Goal: Information Seeking & Learning: Learn about a topic

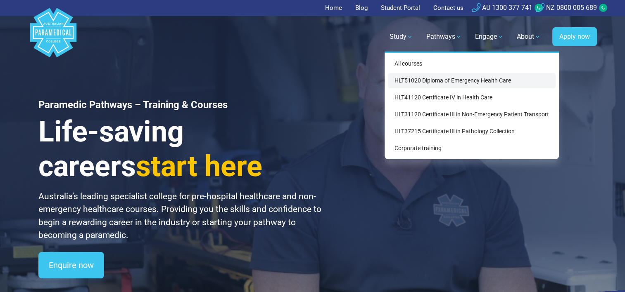
click at [418, 81] on link "HLT51020 Diploma of Emergency Health Care" at bounding box center [472, 80] width 168 height 15
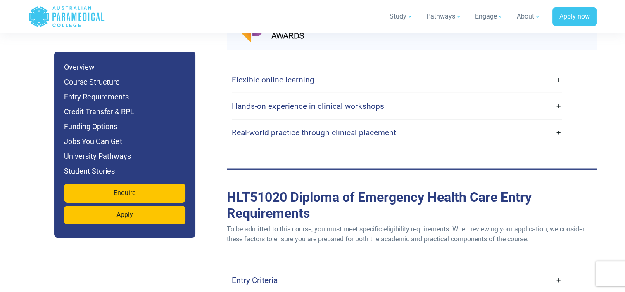
scroll to position [2119, 0]
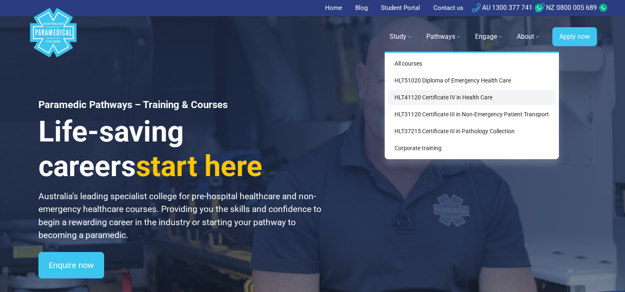
click at [420, 98] on link "HLT41120 Certificate IV in Health Care" at bounding box center [472, 97] width 168 height 15
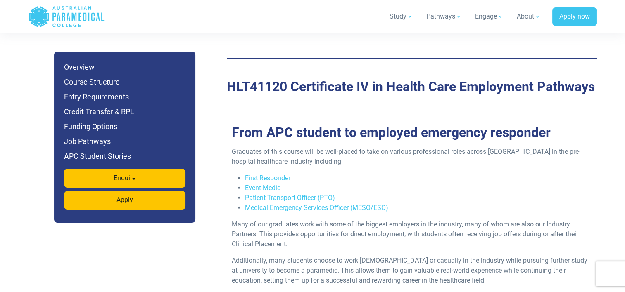
scroll to position [2189, 0]
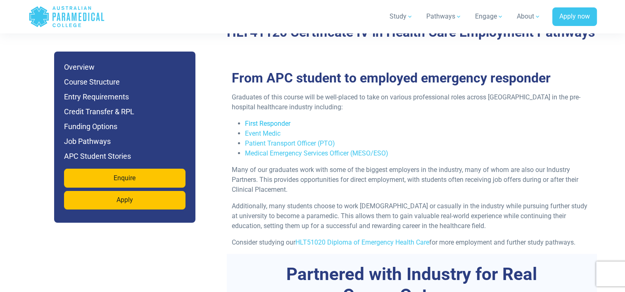
click at [268, 120] on link "First Responder" at bounding box center [267, 124] width 45 height 8
click at [267, 140] on link "Patient Transport Officer (PTO)" at bounding box center [290, 144] width 90 height 8
click at [322, 149] on link "Medical Emergency Services Officer (MESO/ESO)" at bounding box center [316, 153] width 143 height 8
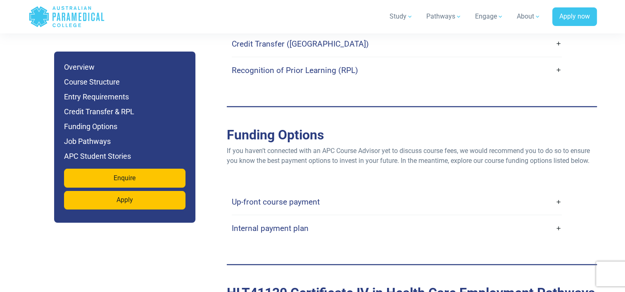
scroll to position [1941, 0]
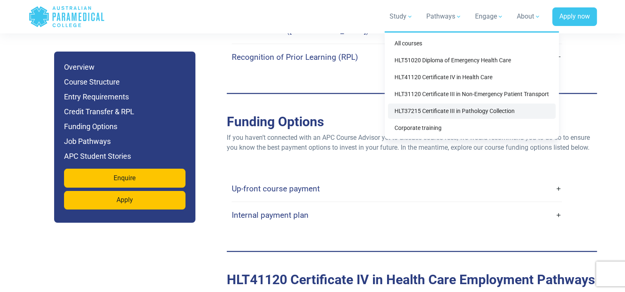
click at [425, 113] on link "HLT37215 Certificate III in Pathology Collection" at bounding box center [472, 111] width 168 height 15
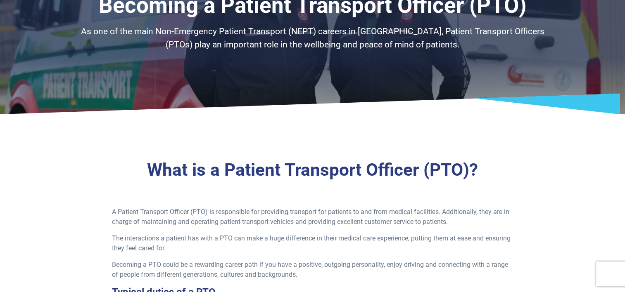
scroll to position [83, 0]
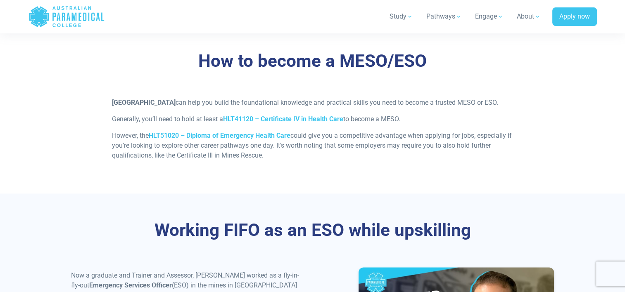
scroll to position [950, 0]
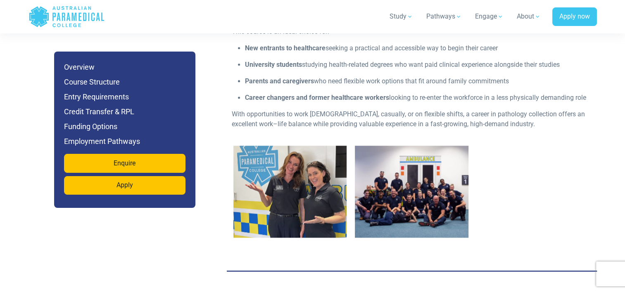
scroll to position [709, 0]
